Goal: Navigation & Orientation: Find specific page/section

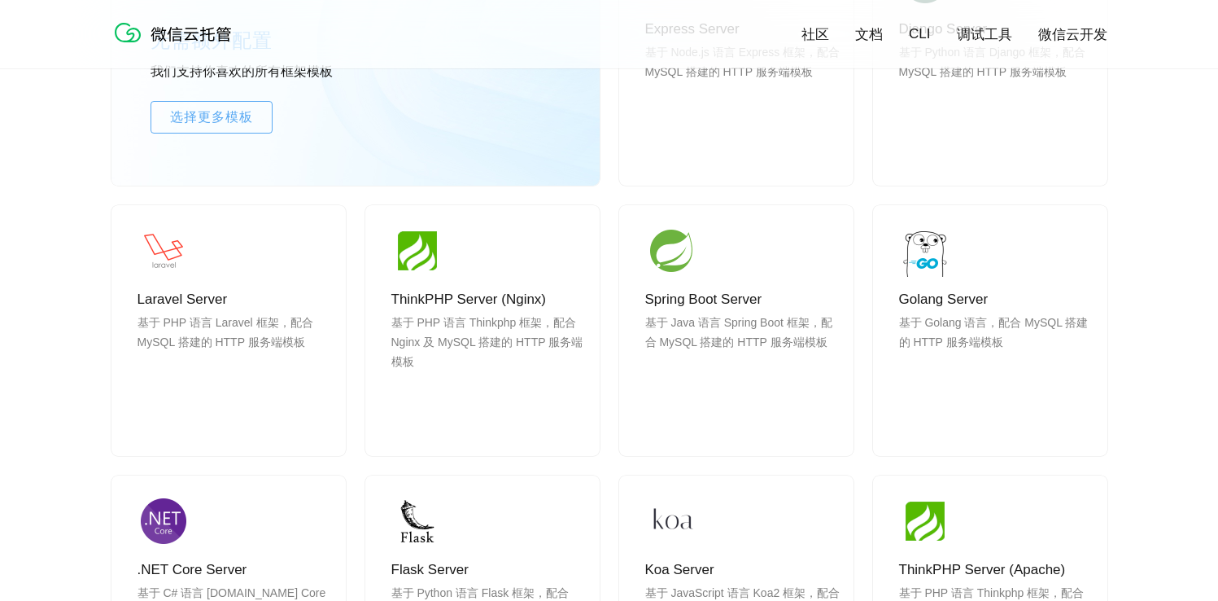
scroll to position [1158, 0]
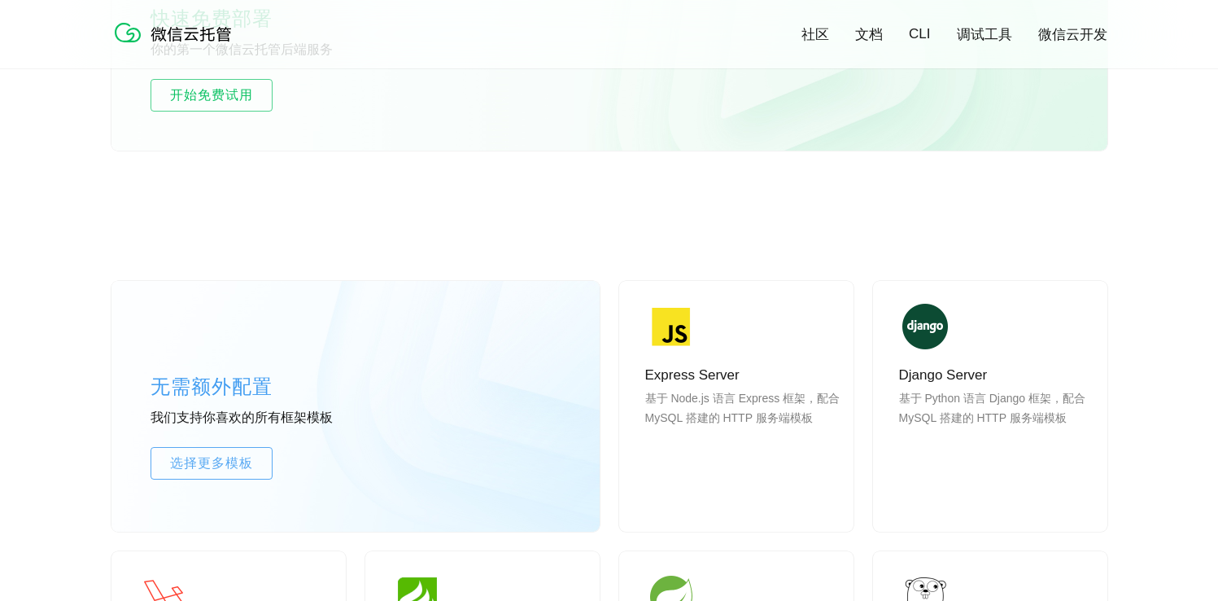
click at [921, 37] on link "CLI" at bounding box center [919, 34] width 21 height 16
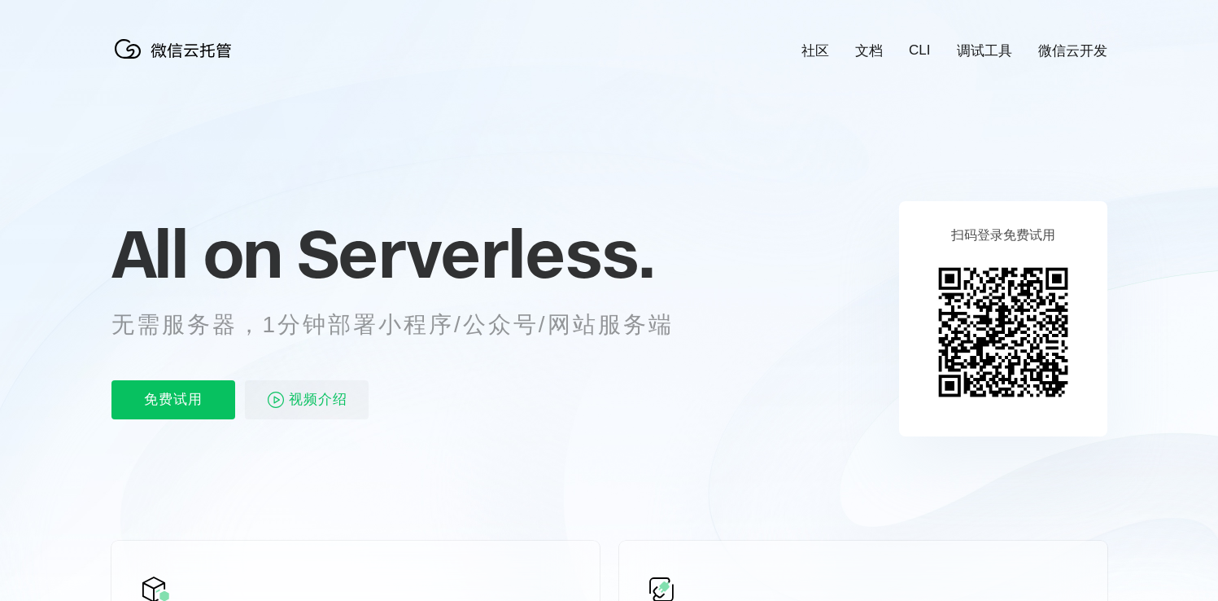
scroll to position [0, 2894]
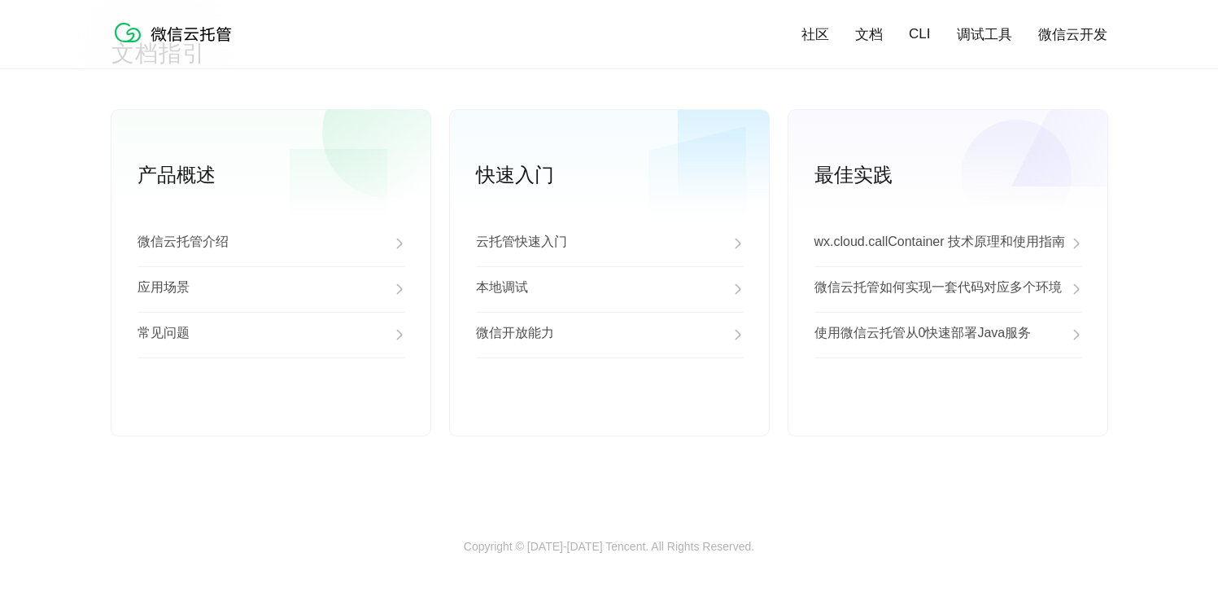
scroll to position [4178, 0]
